Goal: Find specific page/section: Find specific page/section

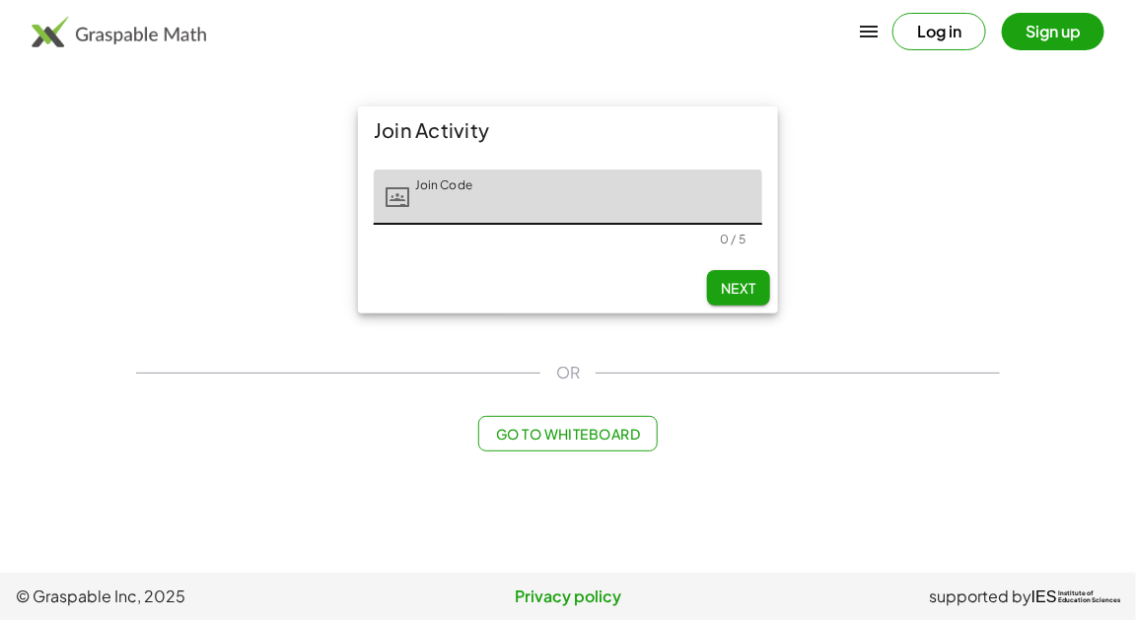
click at [940, 35] on button "Log in" at bounding box center [940, 31] width 94 height 37
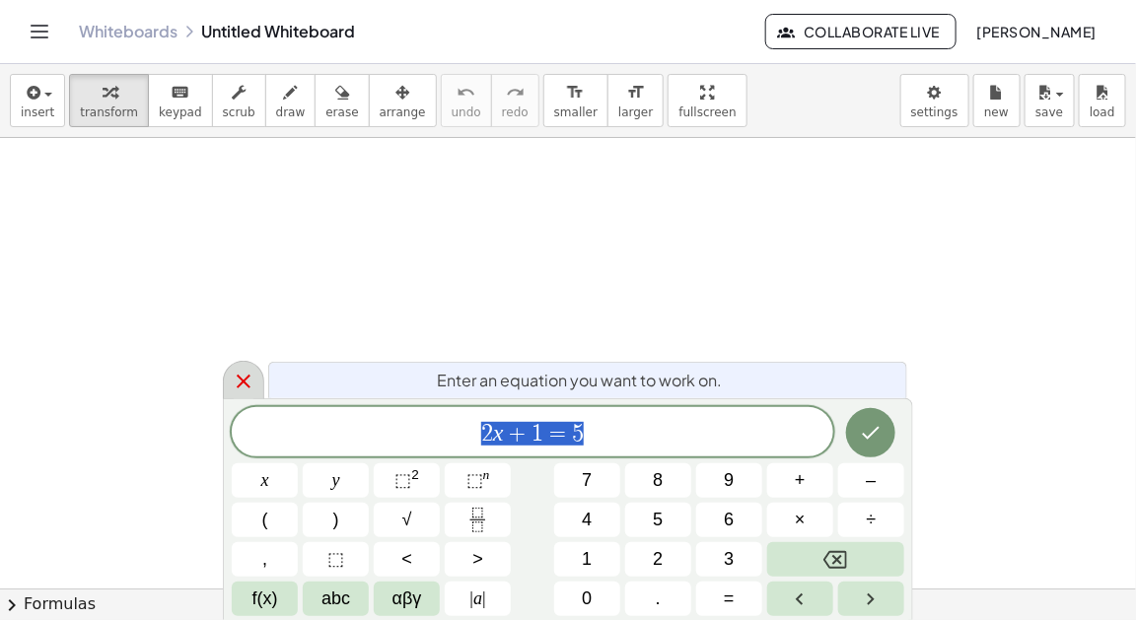
click at [239, 381] on icon at bounding box center [244, 382] width 24 height 24
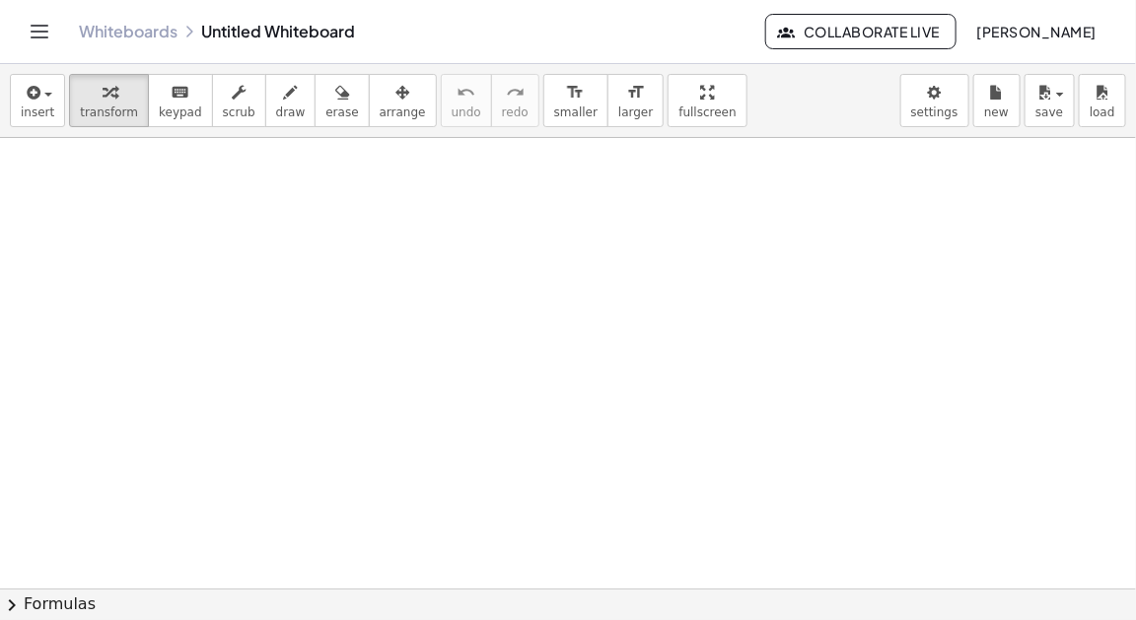
click at [35, 23] on icon "Toggle navigation" at bounding box center [40, 32] width 24 height 24
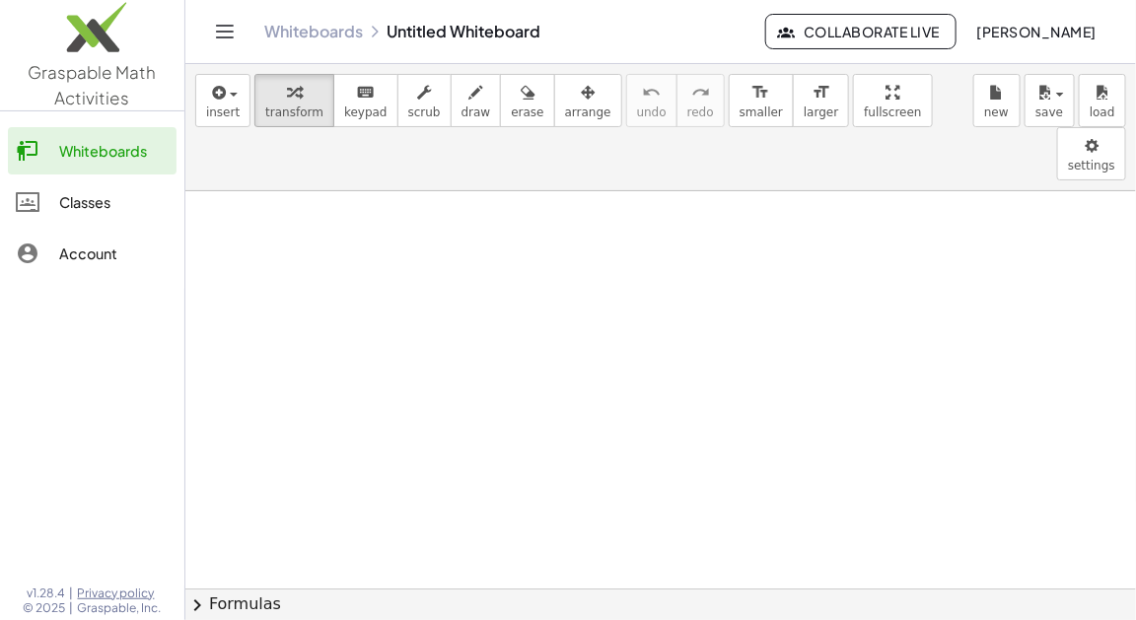
click at [61, 203] on div "Classes" at bounding box center [113, 202] width 109 height 24
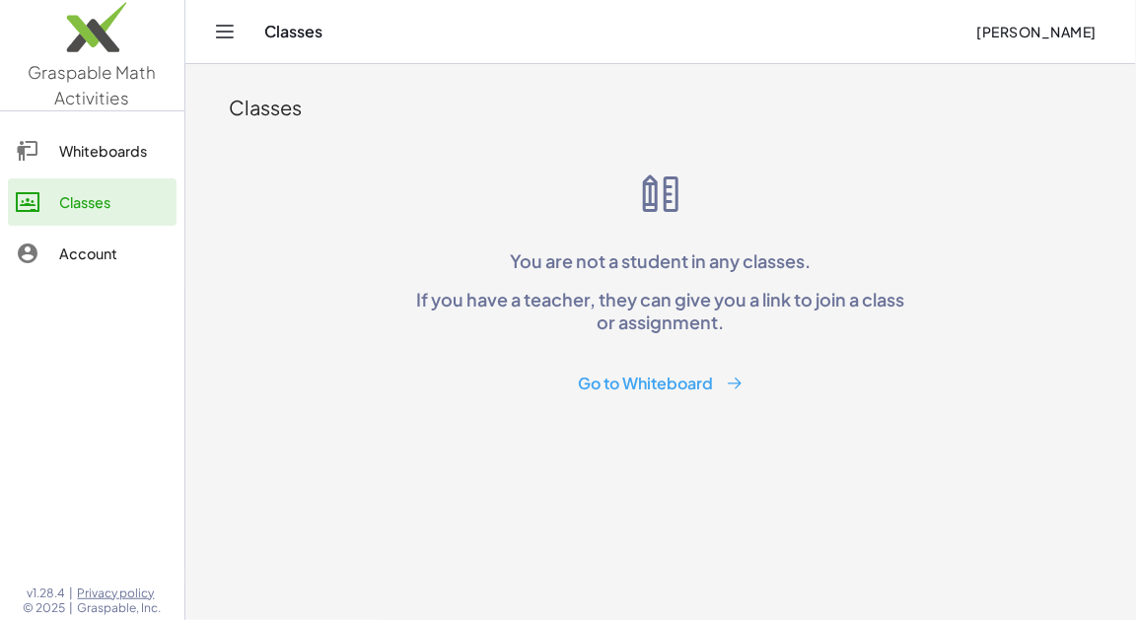
click at [67, 256] on div "Account" at bounding box center [113, 254] width 109 height 24
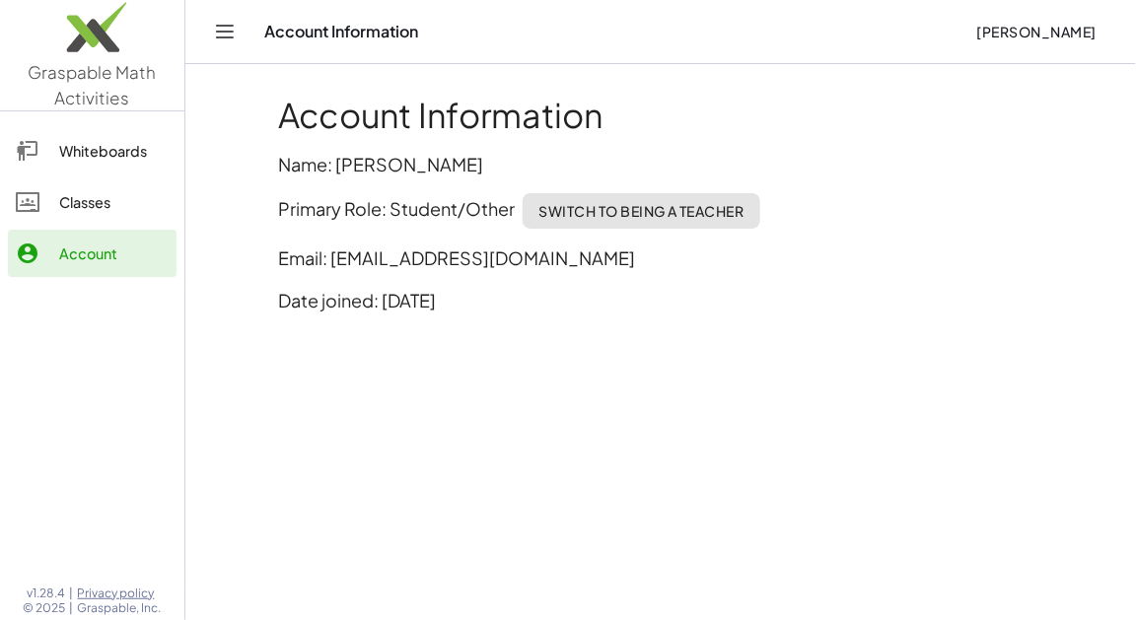
click at [81, 223] on link "Classes" at bounding box center [92, 202] width 169 height 47
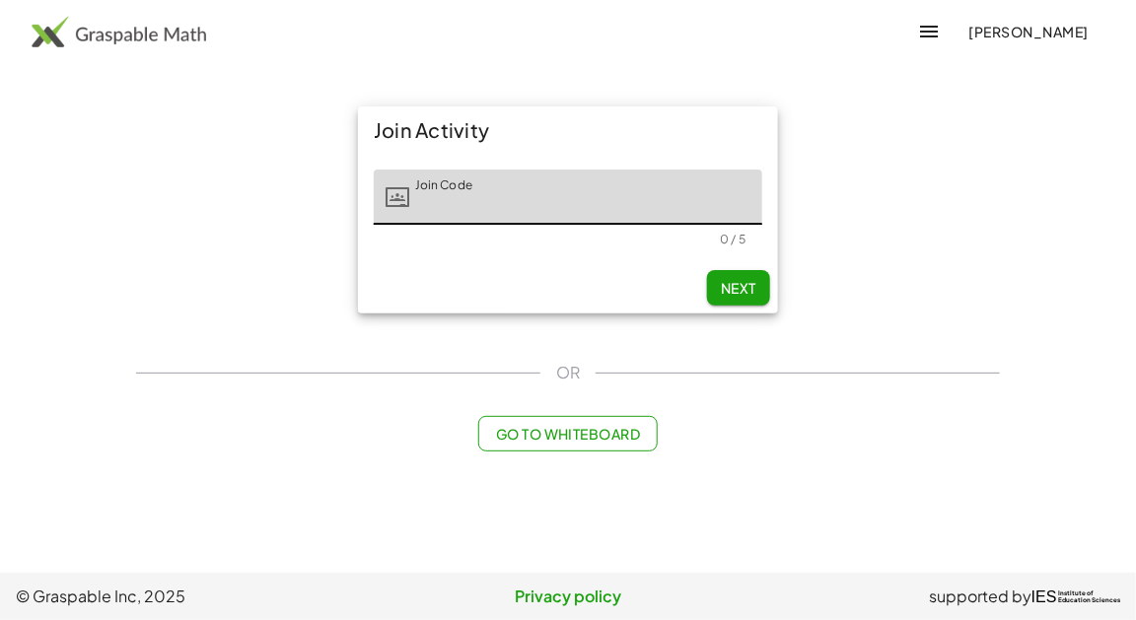
click at [1003, 39] on span "[PERSON_NAME]" at bounding box center [1029, 32] width 120 height 18
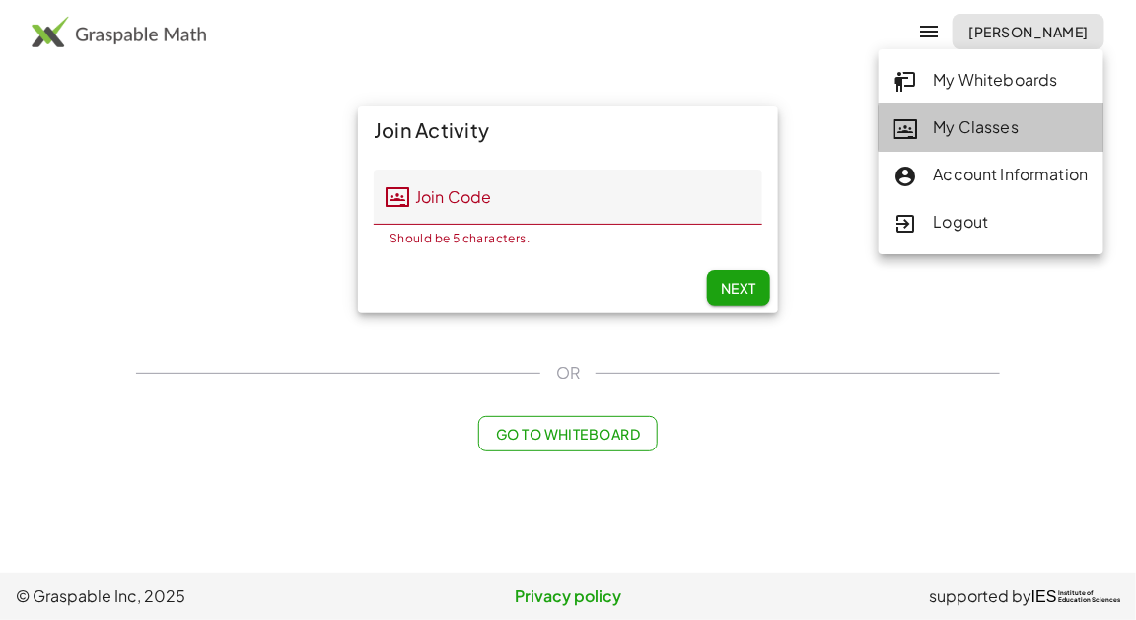
click at [1005, 114] on link "My Classes" at bounding box center [992, 128] width 226 height 47
